Goal: Register for event/course

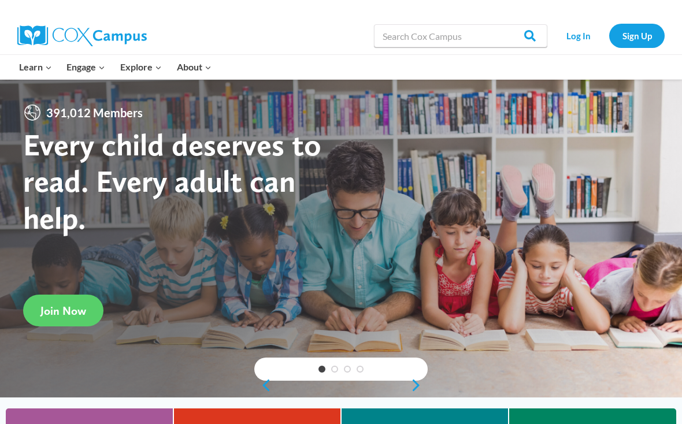
click at [622, 40] on link "Sign Up" at bounding box center [636, 36] width 55 height 24
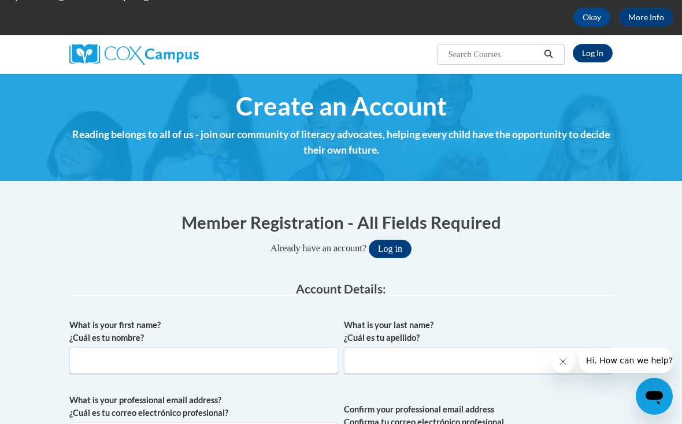
scroll to position [53, 0]
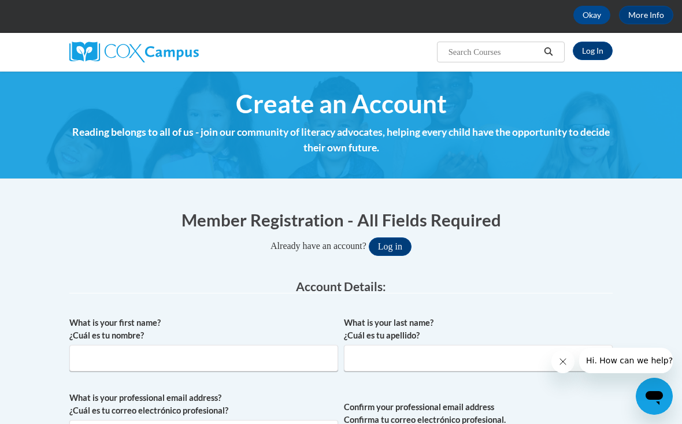
click at [279, 141] on h4 "Reading belongs to all of us - join our community of literacy advocates, helpin…" at bounding box center [340, 140] width 543 height 31
click at [287, 95] on span "Create an Account" at bounding box center [341, 103] width 211 height 31
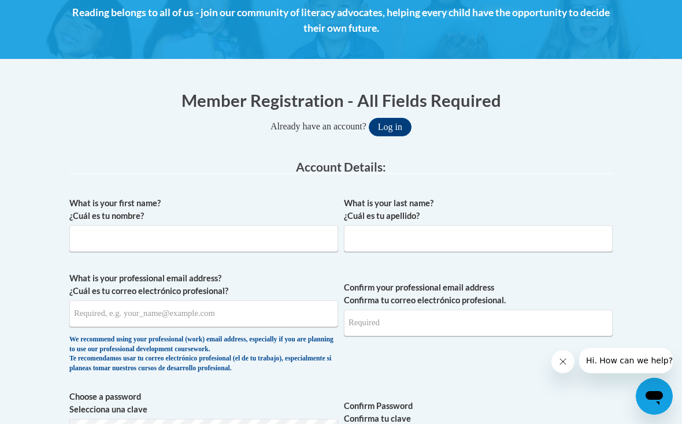
scroll to position [206, 0]
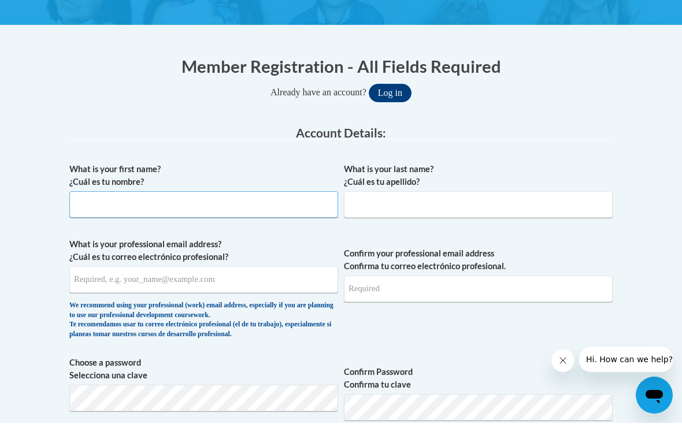
click at [163, 194] on input "What is your first name? ¿Cuál es tu nombre?" at bounding box center [203, 205] width 269 height 27
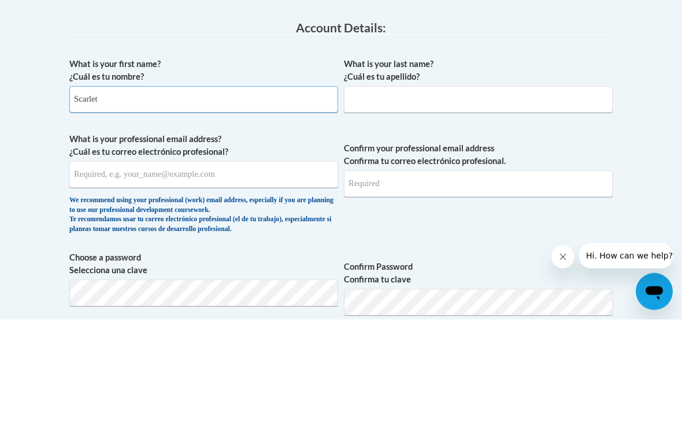
type input "Scarlet"
click at [369, 191] on input "What is your last name? ¿Cuál es tu apellido?" at bounding box center [478, 204] width 269 height 27
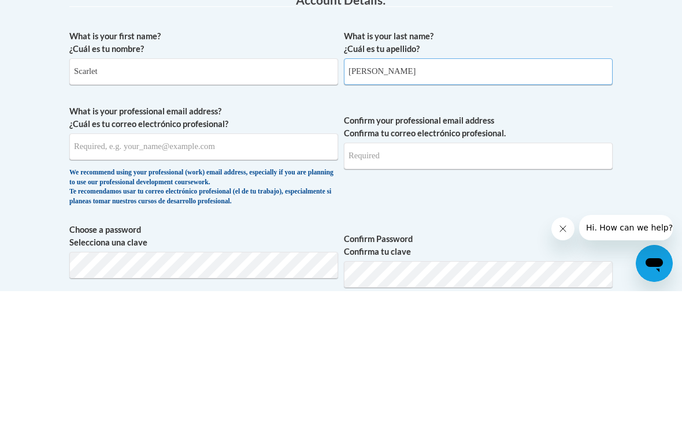
type input "Cardona"
click at [120, 266] on input "What is your professional email address? ¿Cuál es tu correo electrónico profesi…" at bounding box center [203, 279] width 269 height 27
type input "sc"
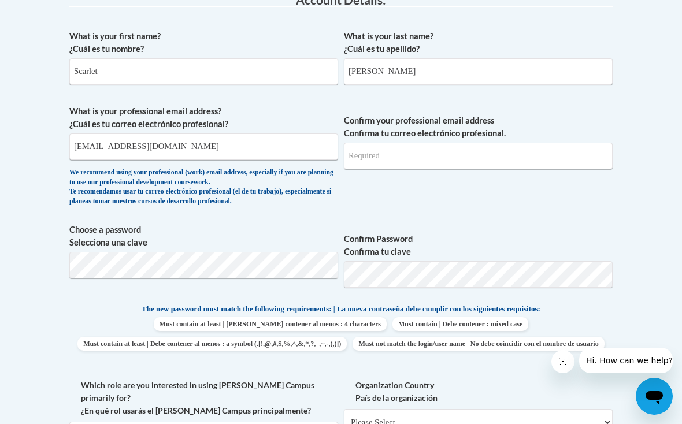
type input "scarletdaniela2004@yahoo.com"
click at [391, 143] on input "Confirm your professional email address Confirma tu correo electrónico profesio…" at bounding box center [478, 156] width 269 height 27
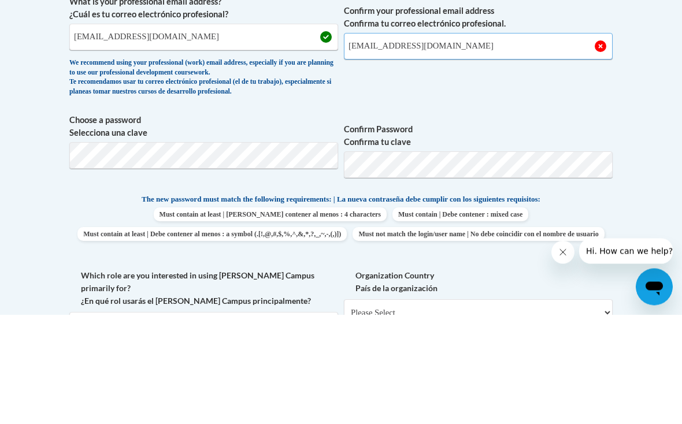
type input "scarletdaniela2004@yahoo.com"
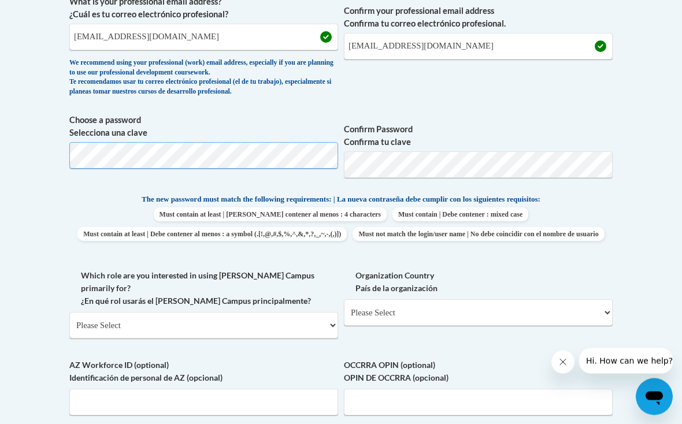
scroll to position [449, 0]
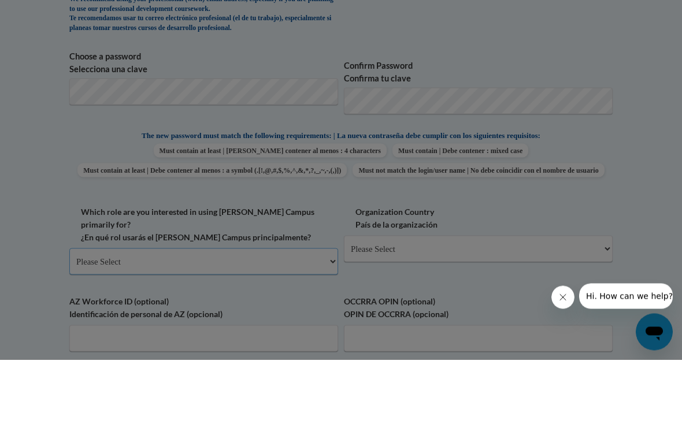
scroll to position [514, 0]
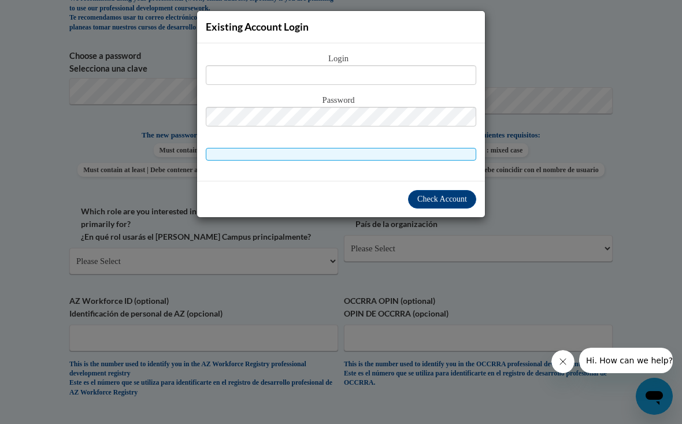
click at [559, 363] on div "Existing Account Login Login Password" at bounding box center [341, 212] width 682 height 424
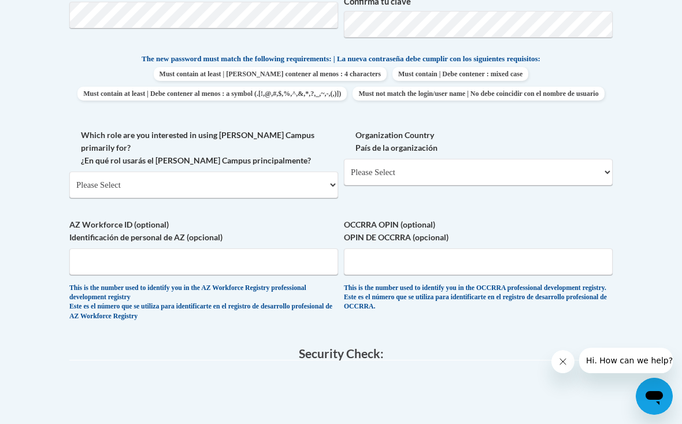
scroll to position [596, 0]
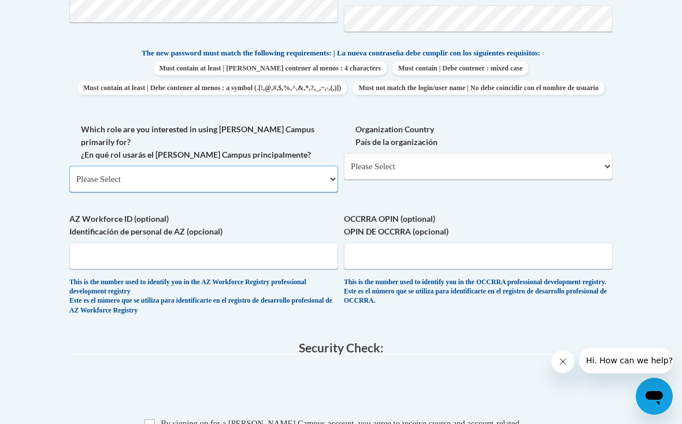
click at [154, 170] on select "Please Select College/University | Colegio/Universidad Community/Nonprofit Part…" at bounding box center [203, 179] width 269 height 27
select select "fbf2d438-af2f-41f8-98f1-81c410e29de3"
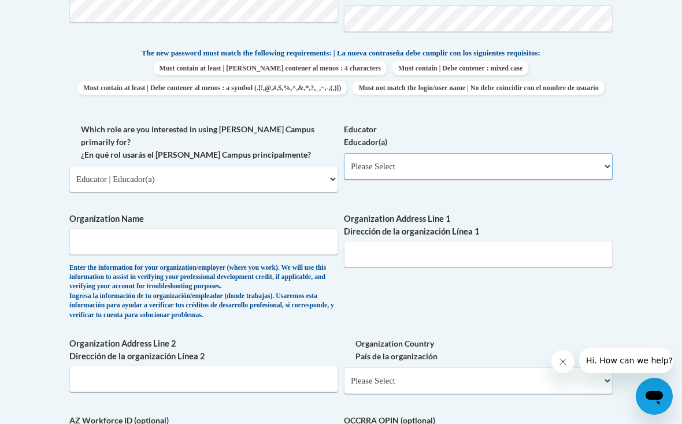
click at [388, 167] on select "Please Select Early Learning/Daycare Teacher/Family Home Care Provider | Maestr…" at bounding box center [478, 166] width 269 height 27
select select "5e2af403-4f2c-4e49-a02f-103e55d7b75b"
click at [152, 228] on input "Organization Name" at bounding box center [203, 241] width 269 height 27
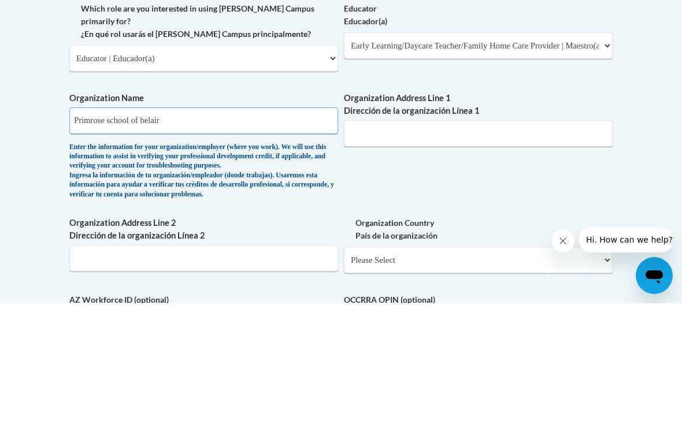
type input "Primrose school of belair"
click at [381, 241] on input "Organization Address Line 1 Dirección de la organización Línea 1" at bounding box center [478, 254] width 269 height 27
type input "2219 old Emmorton rd."
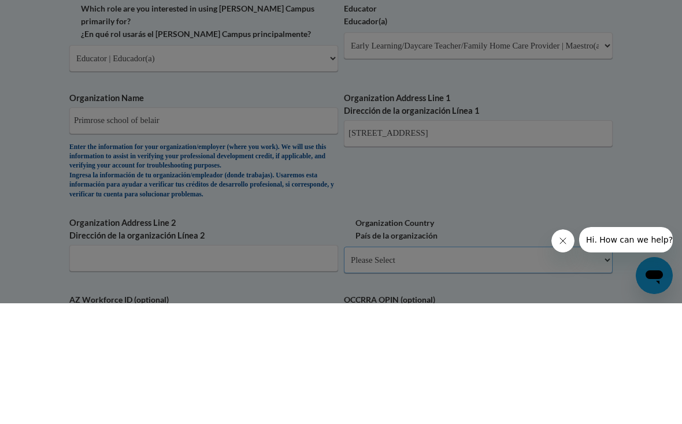
scroll to position [717, 0]
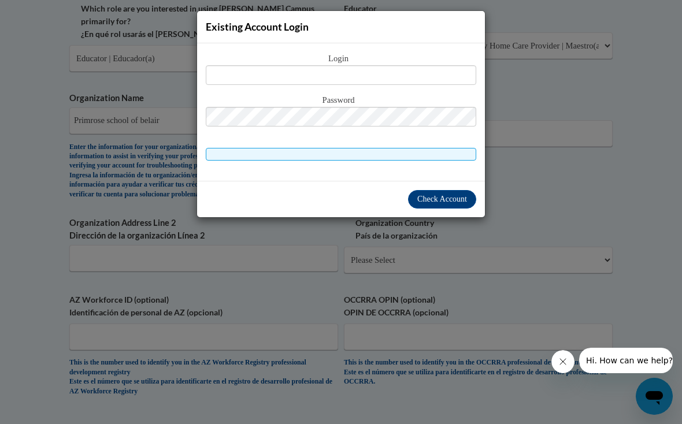
click at [414, 263] on div "Existing Account Login Login Password" at bounding box center [341, 212] width 682 height 424
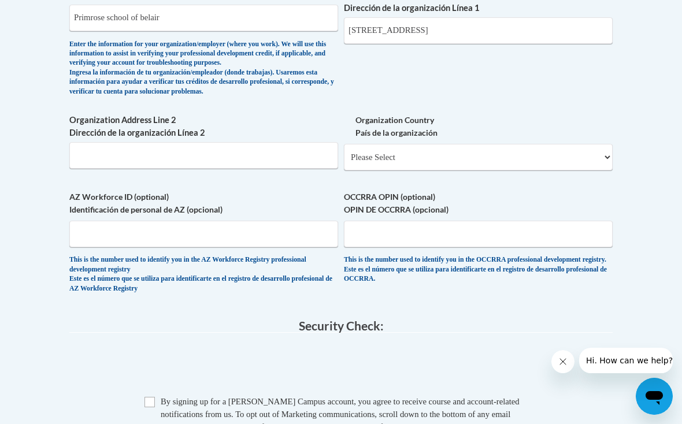
scroll to position [821, 0]
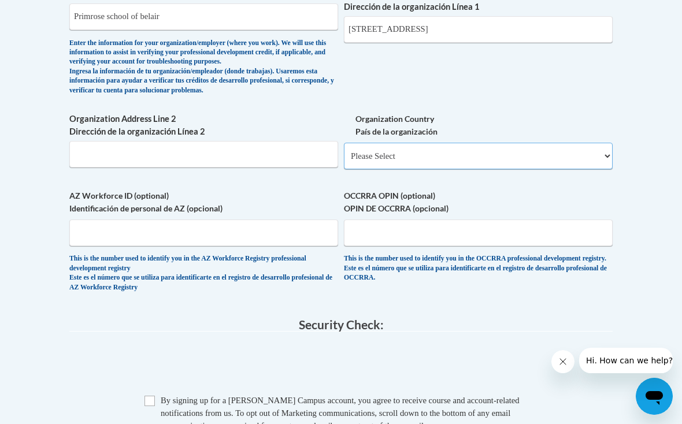
click at [399, 143] on select "Please Select United States | Estados Unidos Outside of the United States | Fue…" at bounding box center [478, 156] width 269 height 27
select select "ad49bcad-a171-4b2e-b99c-48b446064914"
select select
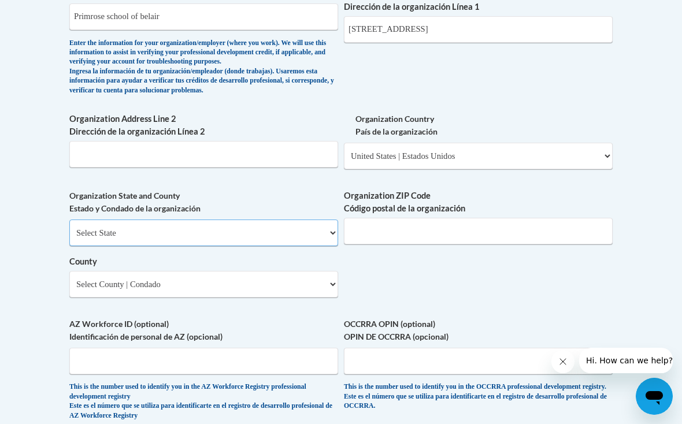
click at [154, 220] on select "Select State Alabama Alaska Arizona Arkansas California Colorado Connecticut De…" at bounding box center [203, 233] width 269 height 27
select select "Maryland"
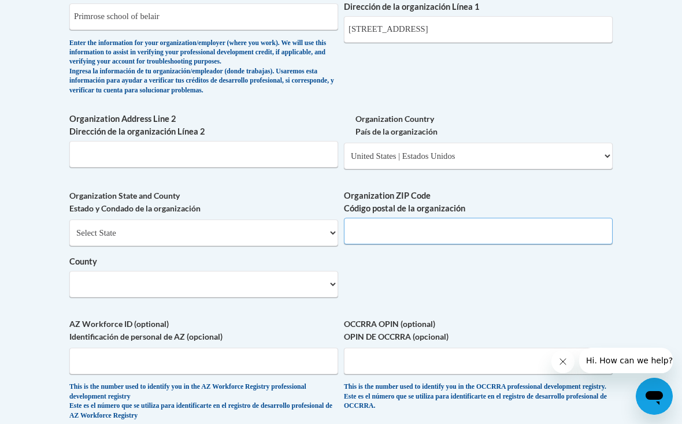
click at [366, 218] on input "Organization ZIP Code Código postal de la organización" at bounding box center [478, 231] width 269 height 27
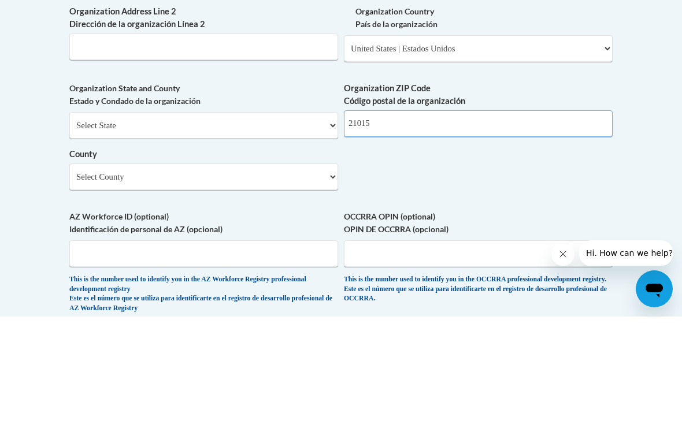
type input "21015"
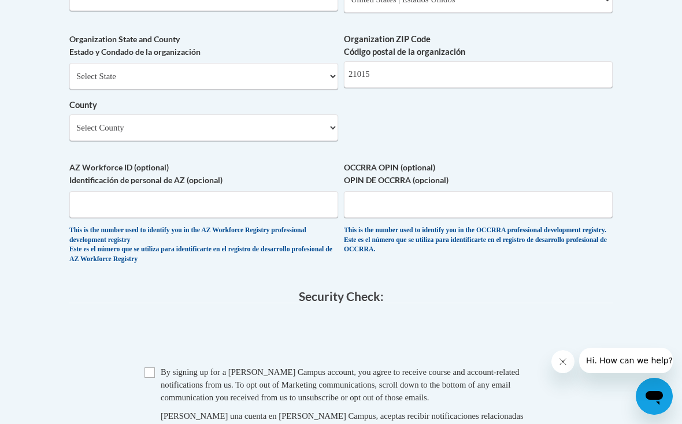
scroll to position [978, 0]
click at [154, 365] on span "Checkbox By signing up for a Cox Campus account, you agree to receive course an…" at bounding box center [340, 418] width 393 height 106
click at [154, 367] on input "Checkbox" at bounding box center [149, 372] width 10 height 10
checkbox input "true"
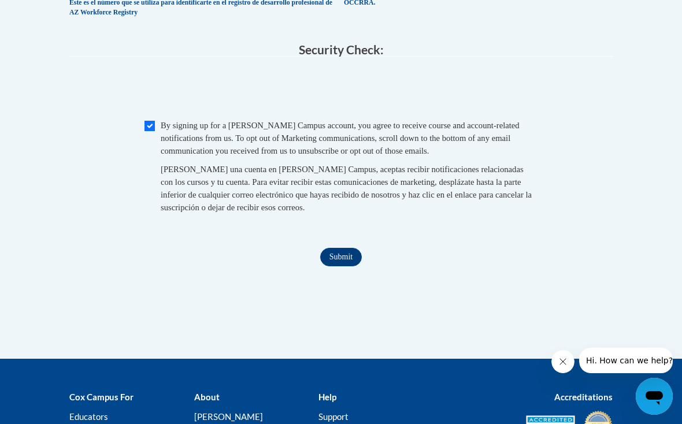
scroll to position [1248, 0]
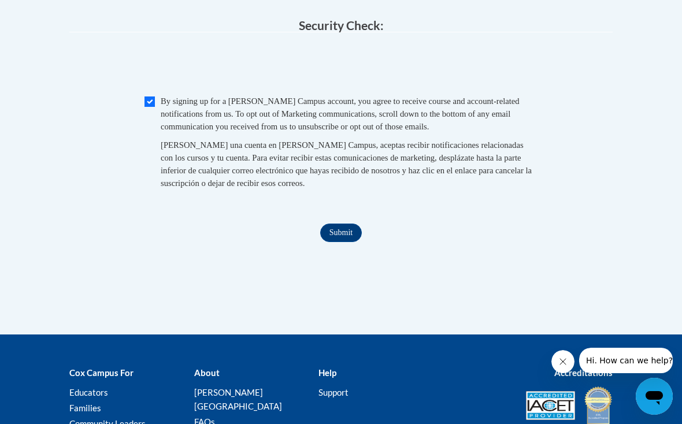
click at [333, 224] on input "Submit" at bounding box center [341, 233] width 42 height 18
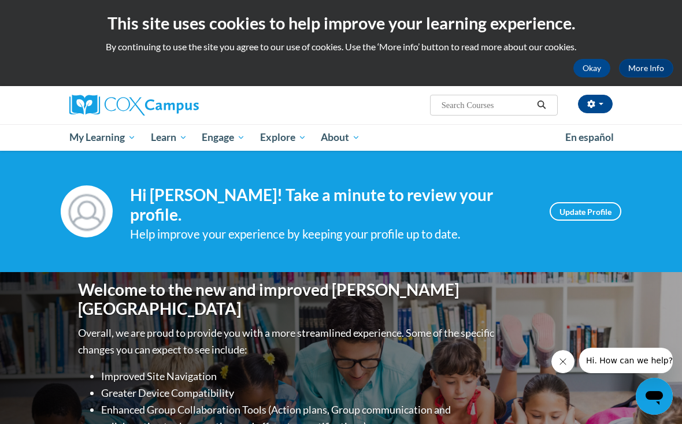
click at [477, 112] on input "Search..." at bounding box center [486, 105] width 92 height 14
type input "Transforming story time"
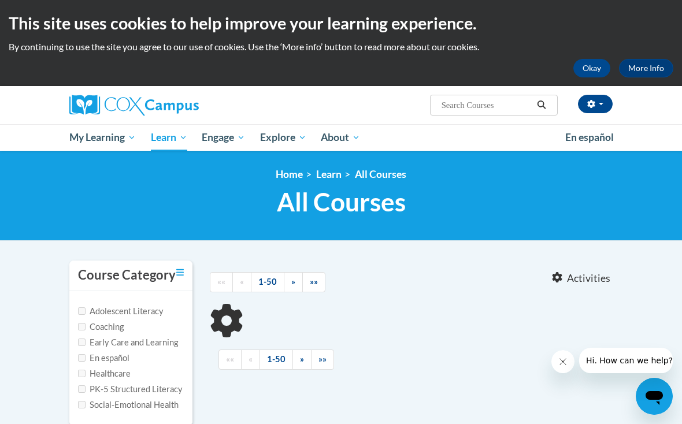
type input "Transforming story time"
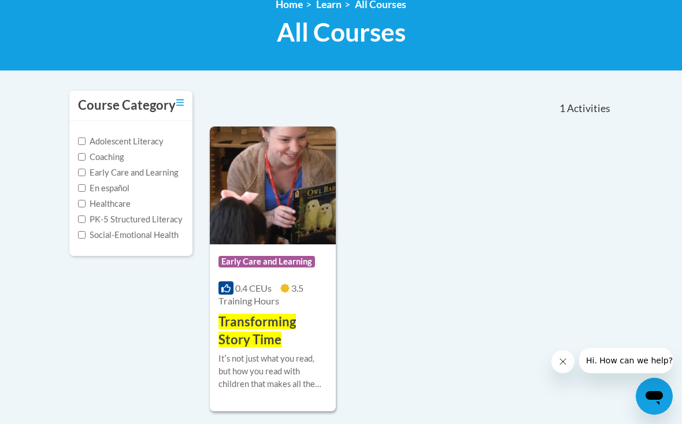
scroll to position [172, 0]
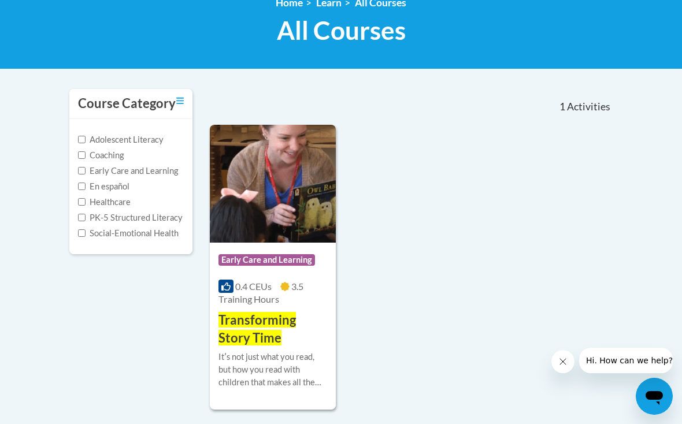
click at [262, 278] on div "Course Category: Early Care and Learning 0.4 CEUs 3.5 Training Hours COURSE Tra…" at bounding box center [273, 295] width 126 height 105
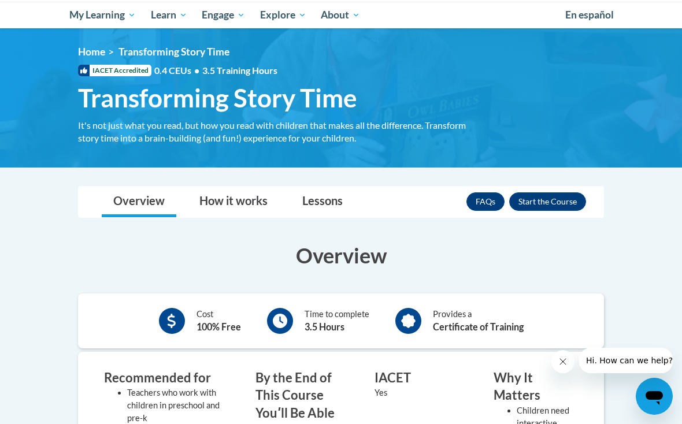
scroll to position [123, 0]
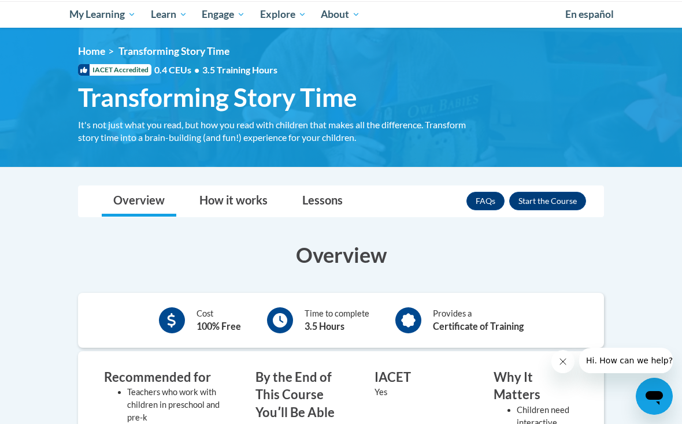
click at [536, 203] on button "Enroll" at bounding box center [547, 201] width 77 height 18
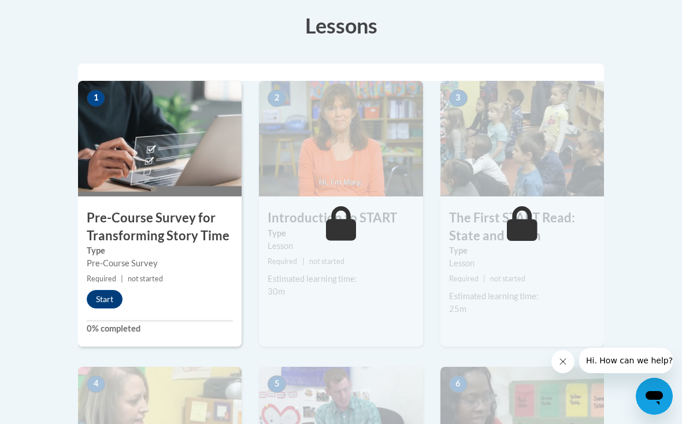
scroll to position [330, 0]
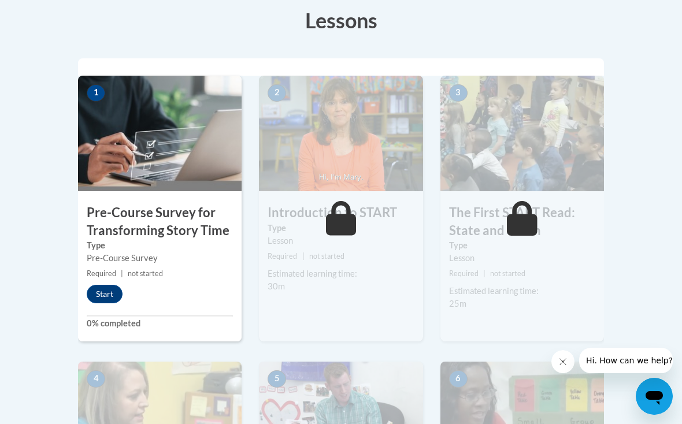
click at [103, 296] on button "Start" at bounding box center [105, 294] width 36 height 18
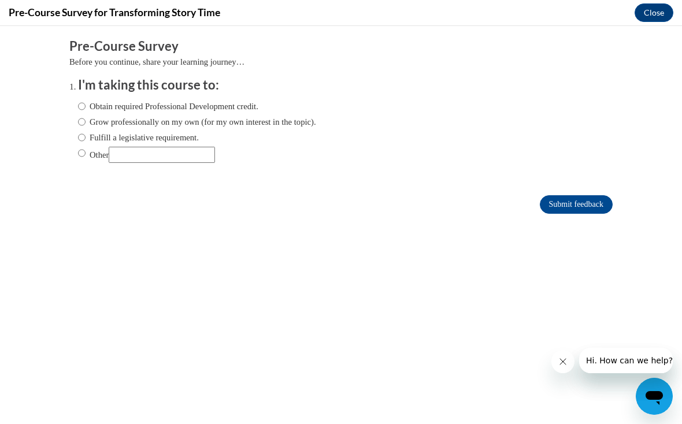
scroll to position [0, 0]
click at [84, 107] on input "Obtain required Professional Development credit." at bounding box center [82, 106] width 8 height 13
radio input "true"
click at [79, 157] on input "Other" at bounding box center [82, 153] width 8 height 13
radio input "true"
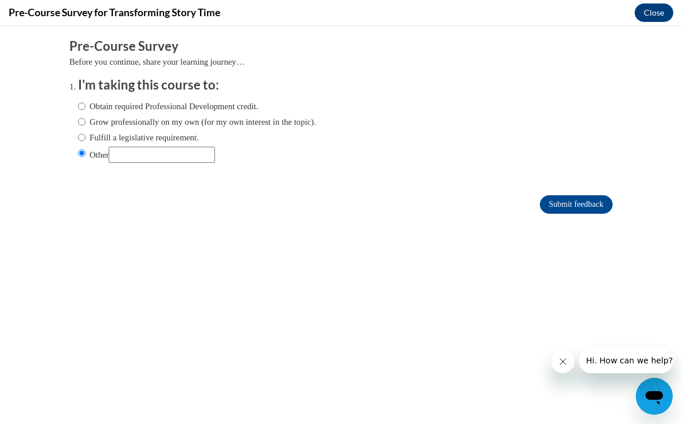
click at [82, 102] on input "Obtain required Professional Development credit." at bounding box center [82, 106] width 8 height 13
radio input "true"
click at [552, 202] on input "Submit feedback" at bounding box center [576, 204] width 73 height 18
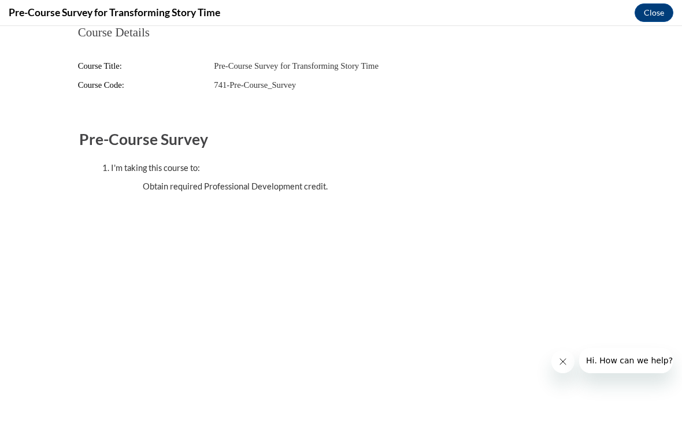
click at [641, 3] on button "Close" at bounding box center [654, 12] width 39 height 18
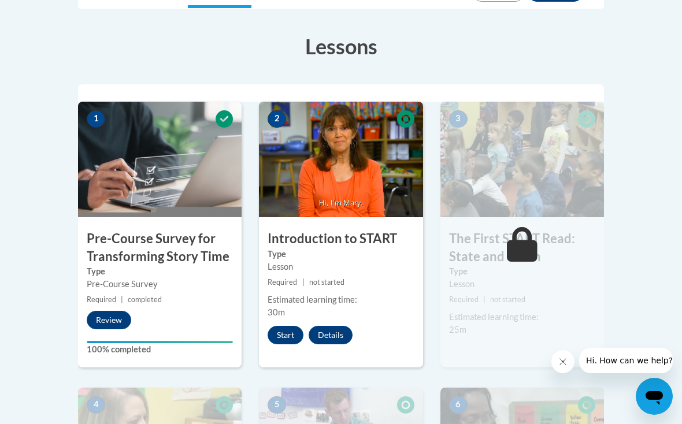
scroll to position [302, 0]
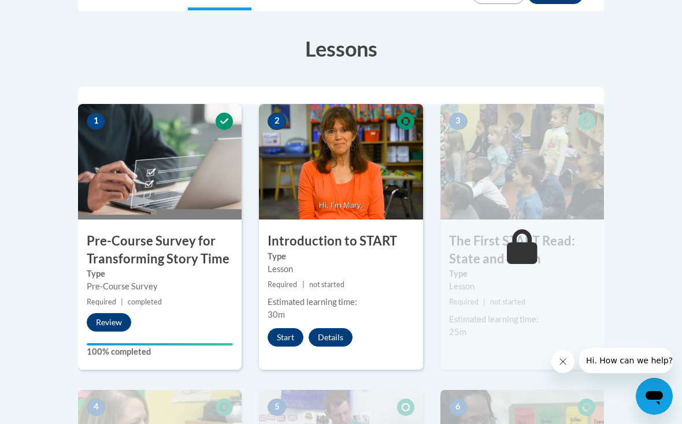
click at [284, 334] on button "Start" at bounding box center [286, 337] width 36 height 18
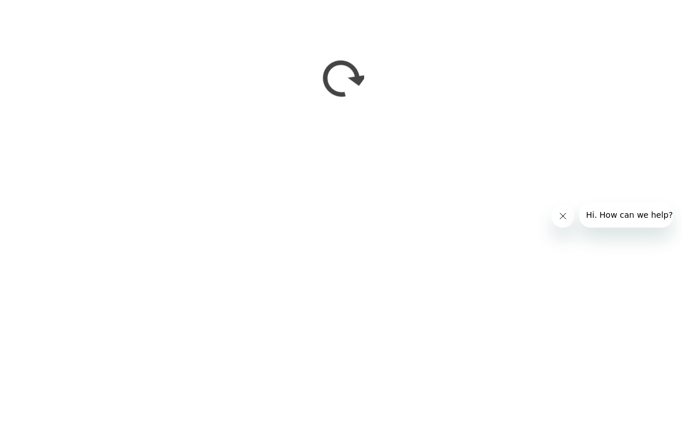
scroll to position [482, 0]
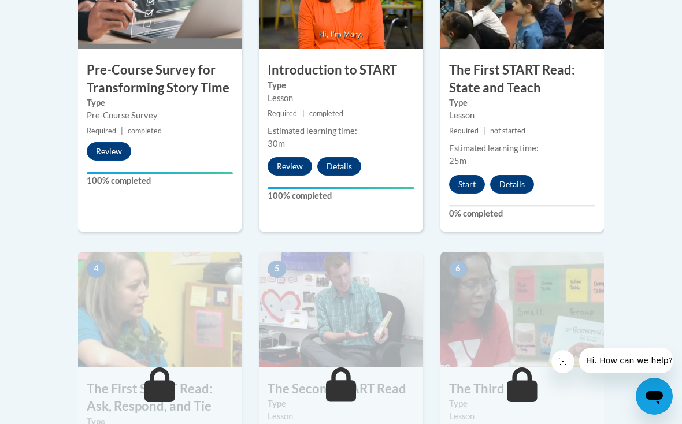
scroll to position [469, 0]
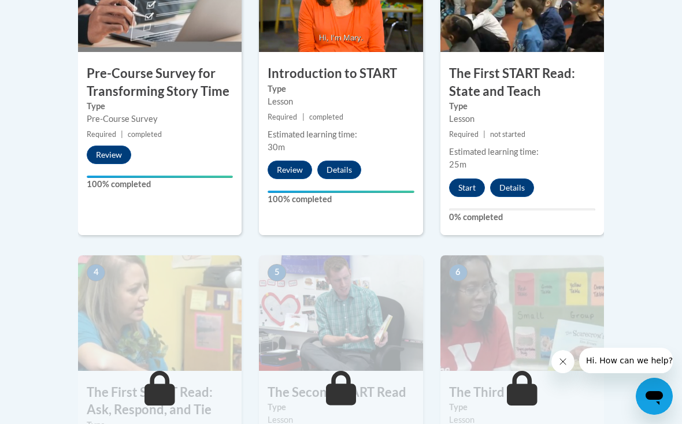
click at [524, 188] on button "Details" at bounding box center [512, 188] width 44 height 18
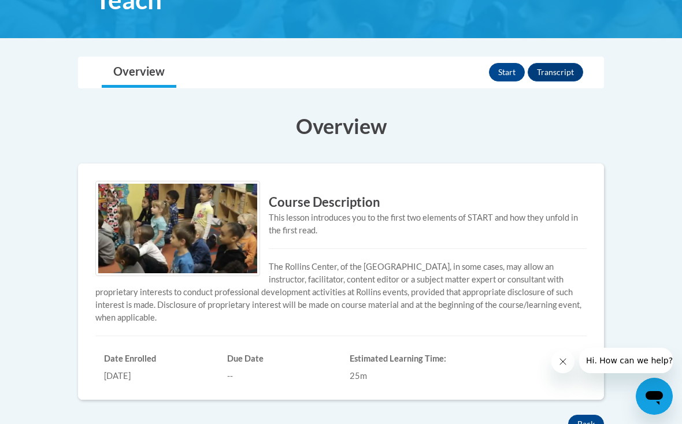
scroll to position [233, 0]
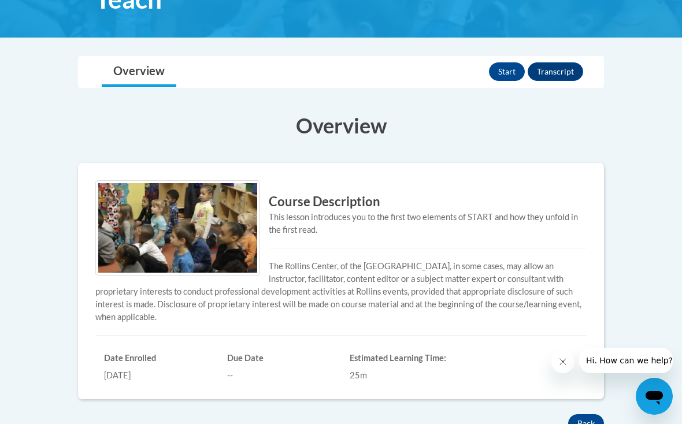
click at [518, 68] on button "Start" at bounding box center [507, 71] width 36 height 18
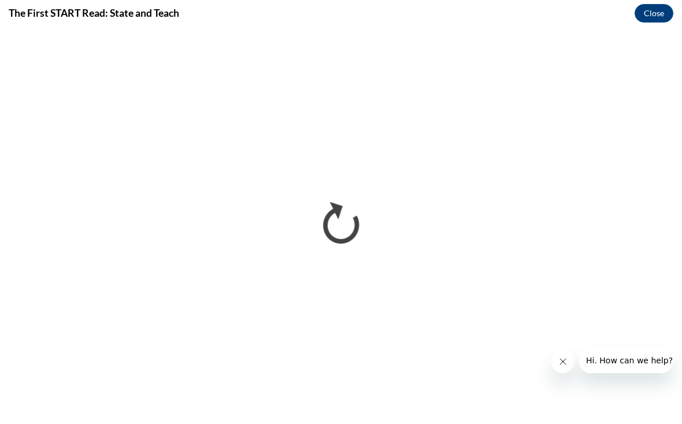
scroll to position [0, 0]
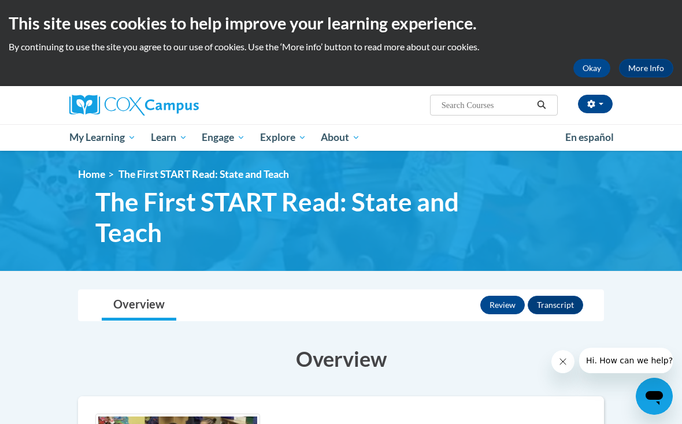
click at [593, 69] on button "Okay" at bounding box center [591, 68] width 37 height 18
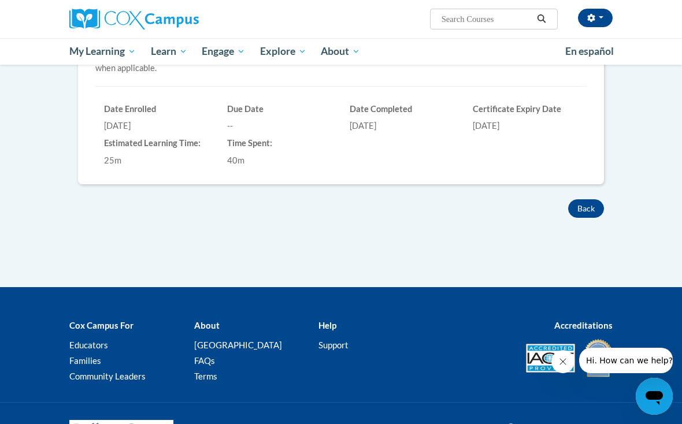
scroll to position [401, 0]
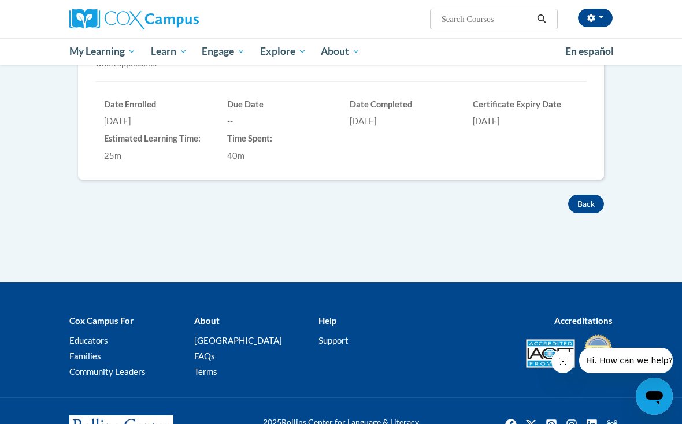
click at [583, 197] on button "Back" at bounding box center [586, 204] width 36 height 18
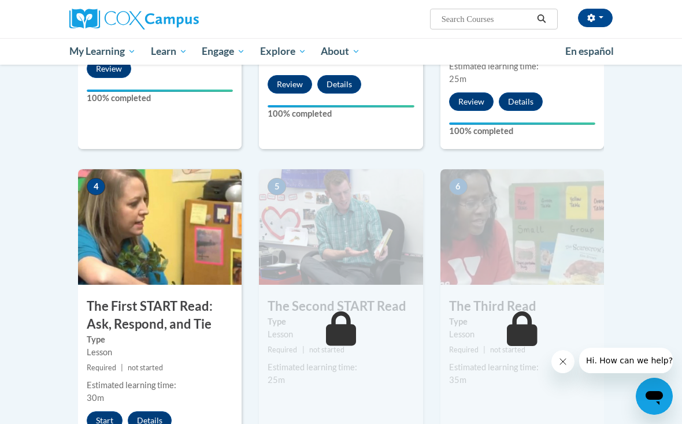
scroll to position [469, 0]
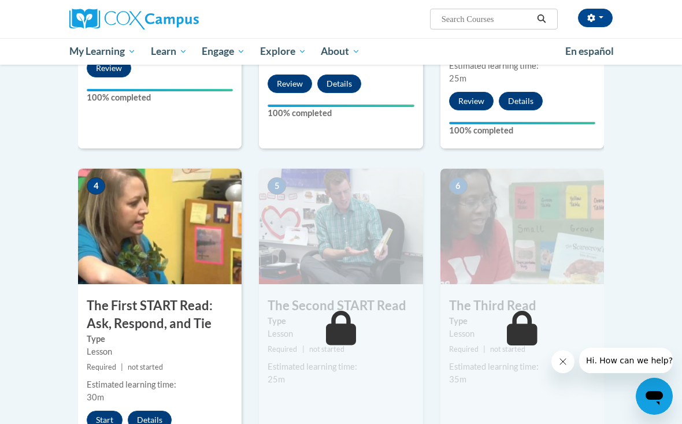
click at [109, 416] on button "Start" at bounding box center [105, 420] width 36 height 18
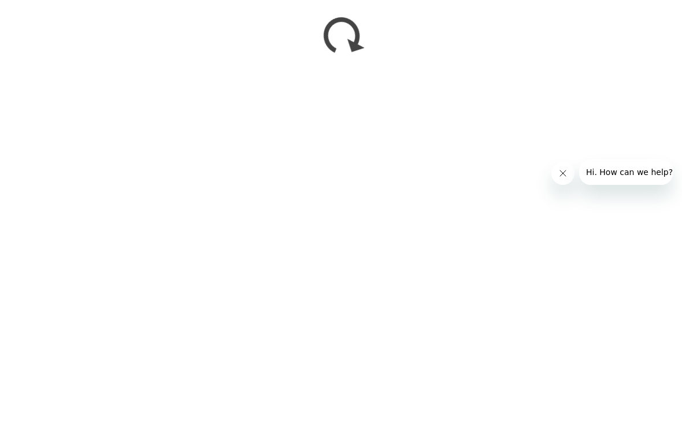
scroll to position [1090, 0]
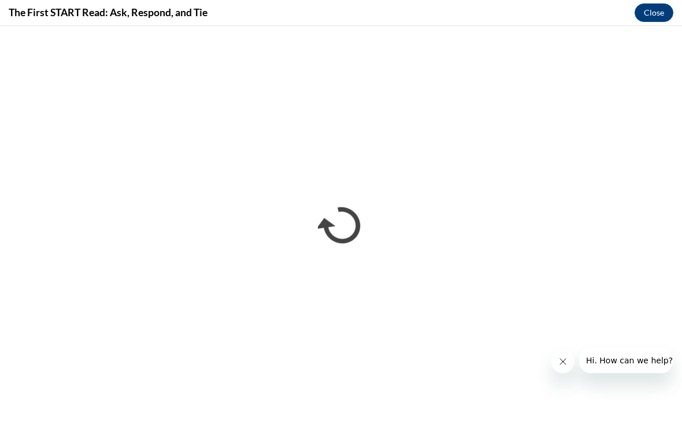
click at [659, 17] on button "Close" at bounding box center [654, 12] width 39 height 18
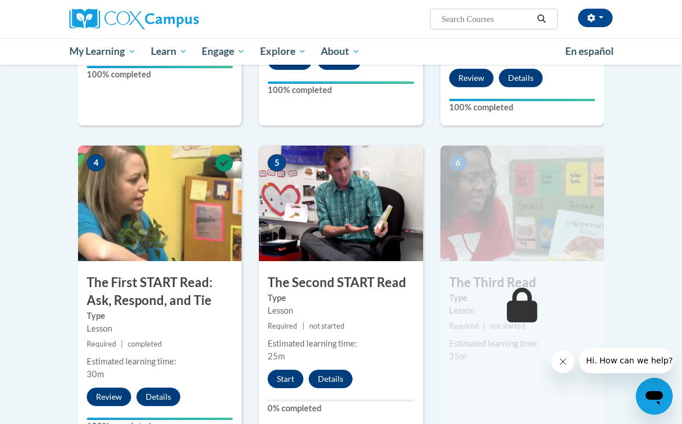
scroll to position [493, 0]
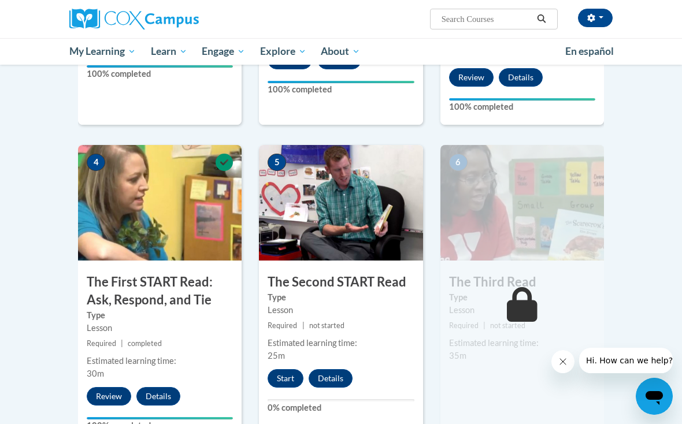
click at [294, 372] on button "Start" at bounding box center [286, 378] width 36 height 18
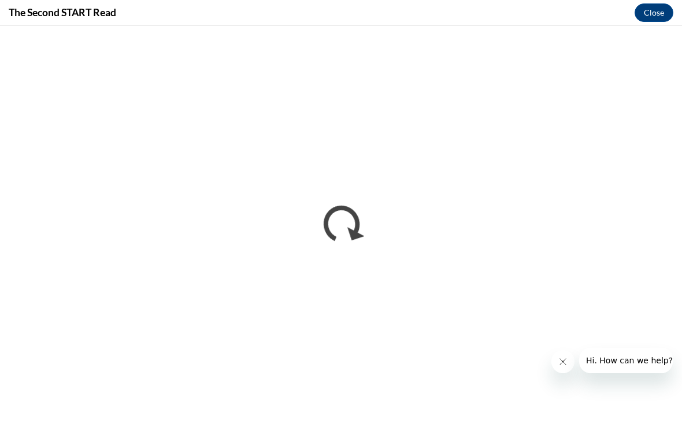
scroll to position [0, 0]
